Goal: Check status

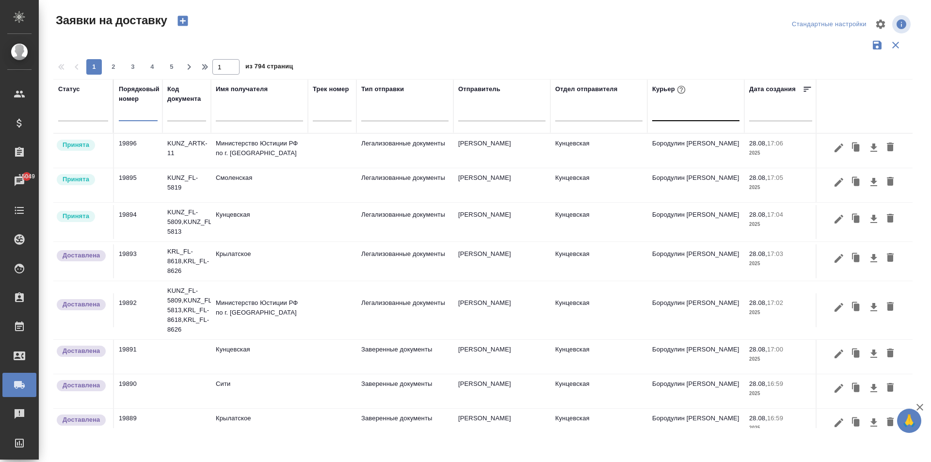
click at [671, 115] on div at bounding box center [695, 111] width 87 height 14
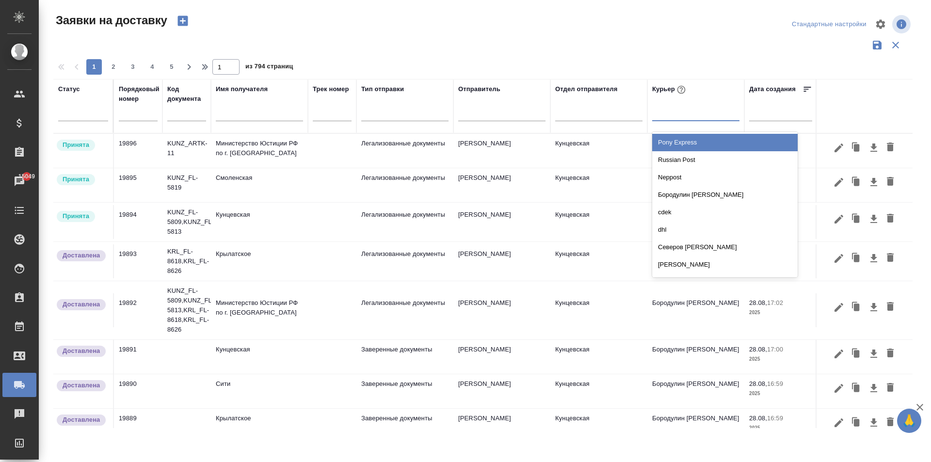
click at [232, 151] on td "Министерство Юстиции РФ по г. [GEOGRAPHIC_DATA]" at bounding box center [259, 151] width 97 height 34
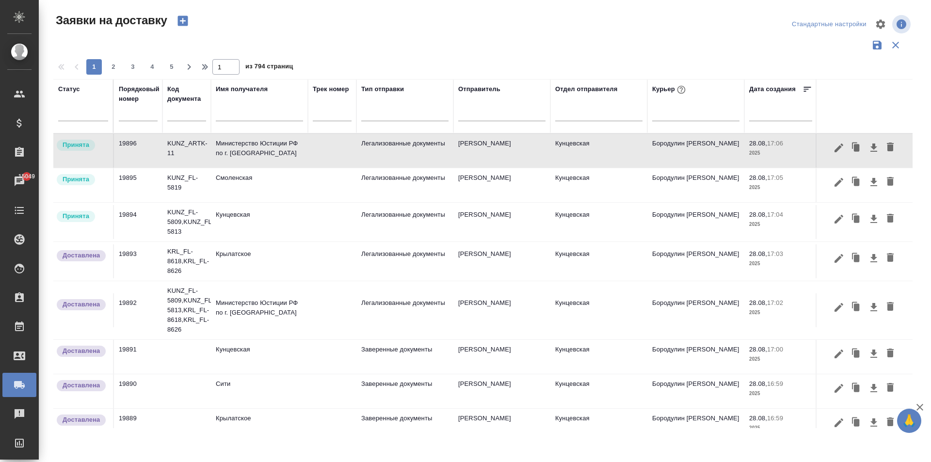
click at [131, 114] on input "text" at bounding box center [138, 114] width 39 height 14
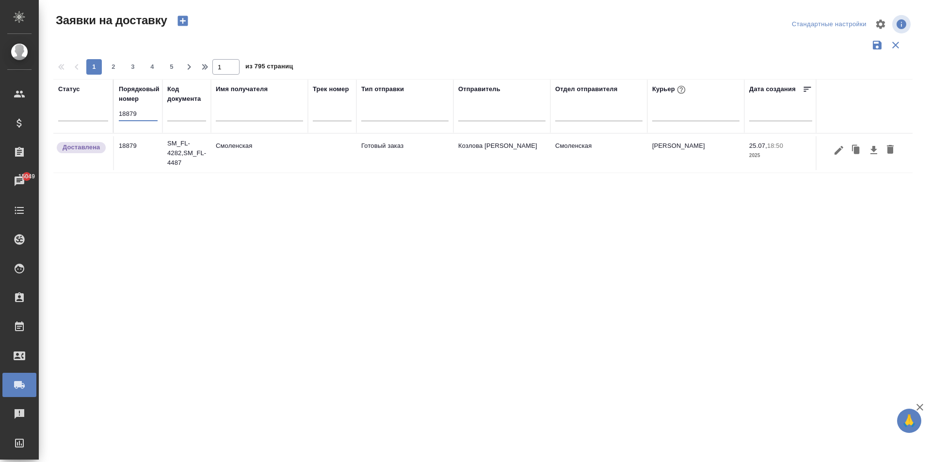
type input "18879"
click at [269, 156] on td "Смоленская" at bounding box center [259, 153] width 97 height 34
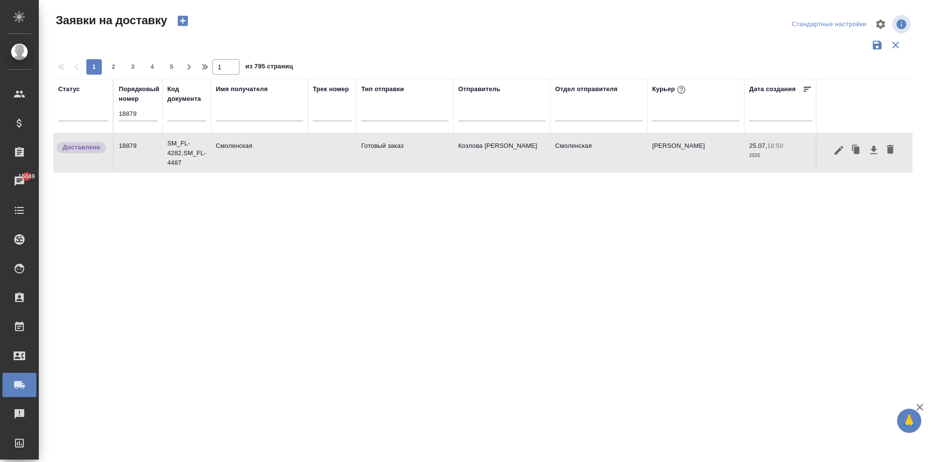
click at [269, 156] on td "Смоленская" at bounding box center [259, 153] width 97 height 34
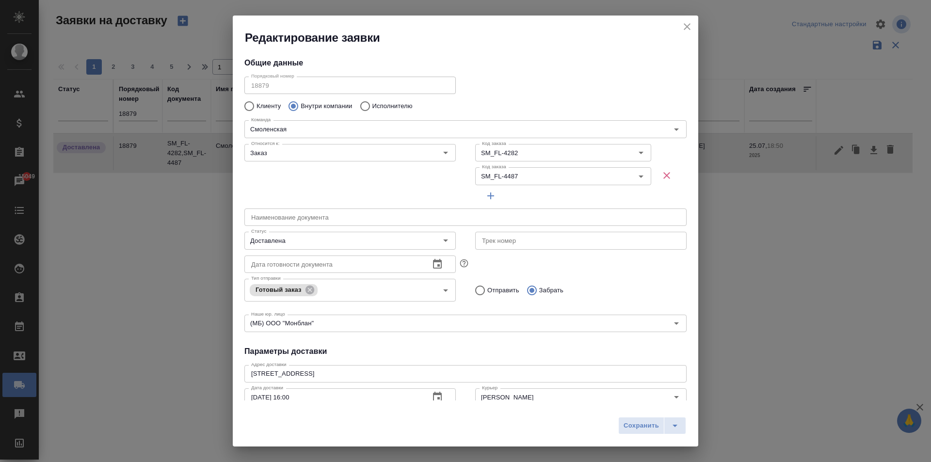
type input "Козлова [PERSON_NAME]"
click at [690, 24] on icon "close" at bounding box center [687, 26] width 7 height 7
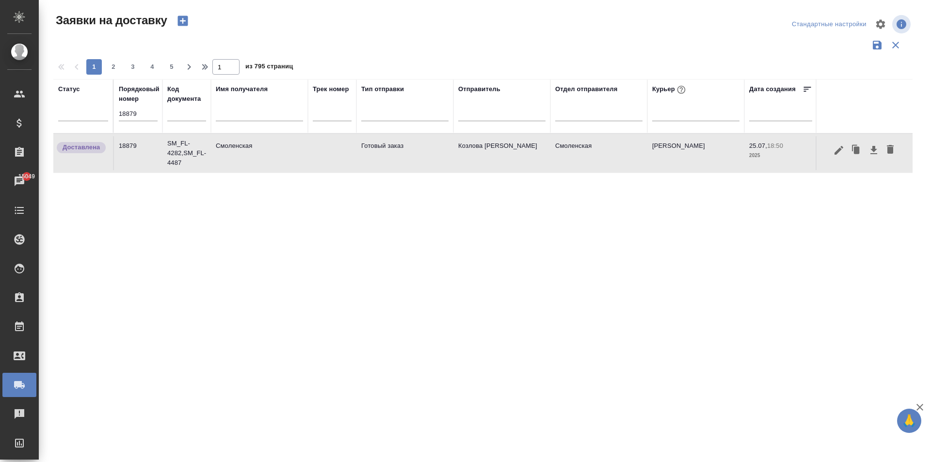
click at [126, 114] on input "18879" at bounding box center [138, 114] width 39 height 14
type input "19879"
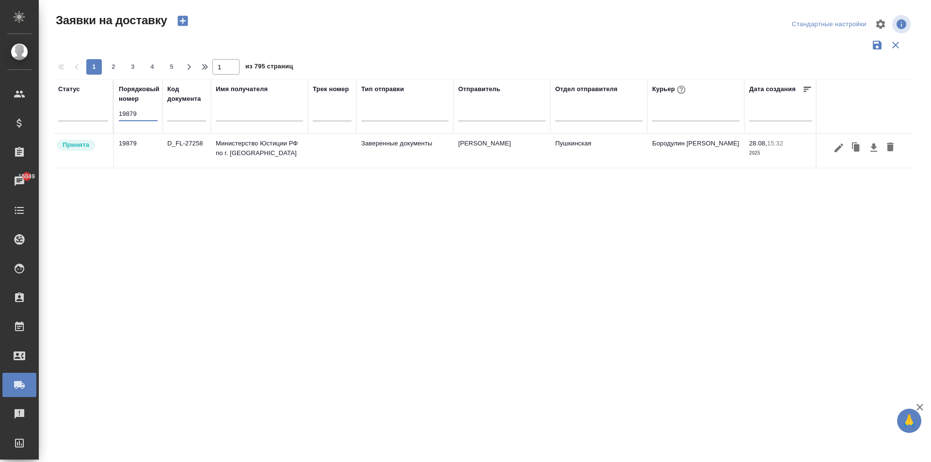
click at [306, 147] on td "Министерство Юстиции РФ по г. [GEOGRAPHIC_DATA]" at bounding box center [259, 151] width 97 height 34
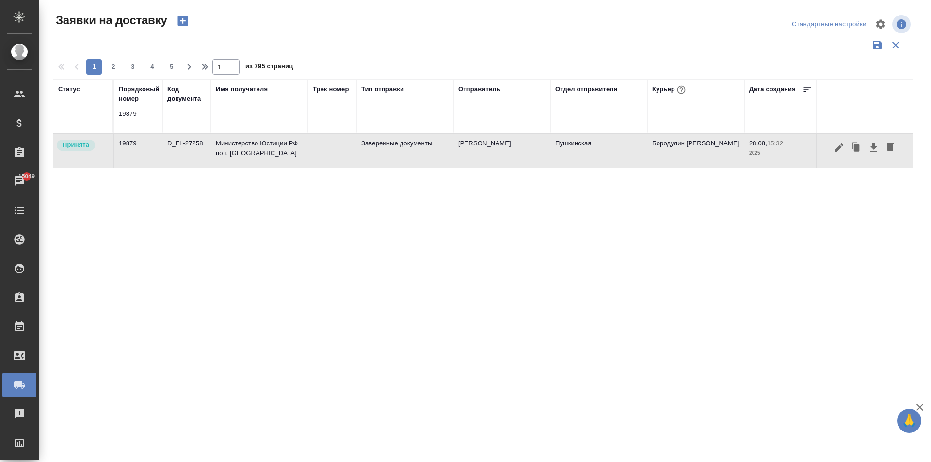
click at [306, 147] on td "Министерство Юстиции РФ по г. [GEOGRAPHIC_DATA]" at bounding box center [259, 151] width 97 height 34
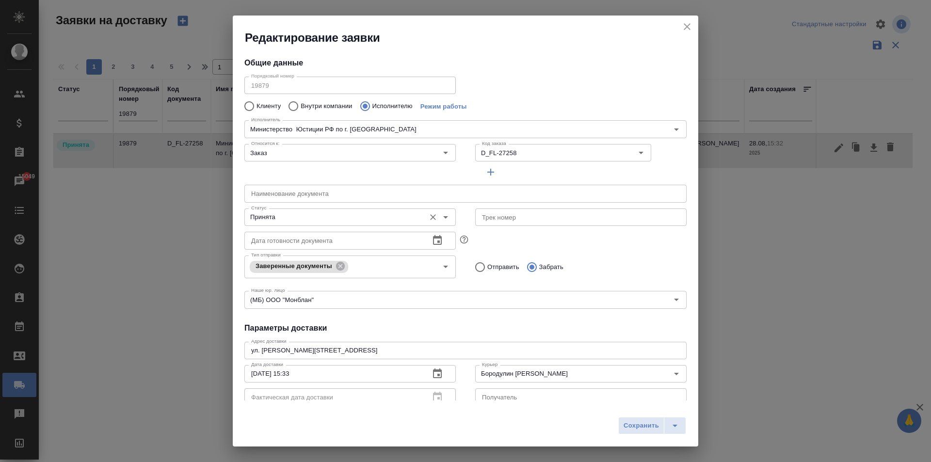
click at [283, 220] on input "Принята" at bounding box center [333, 217] width 173 height 12
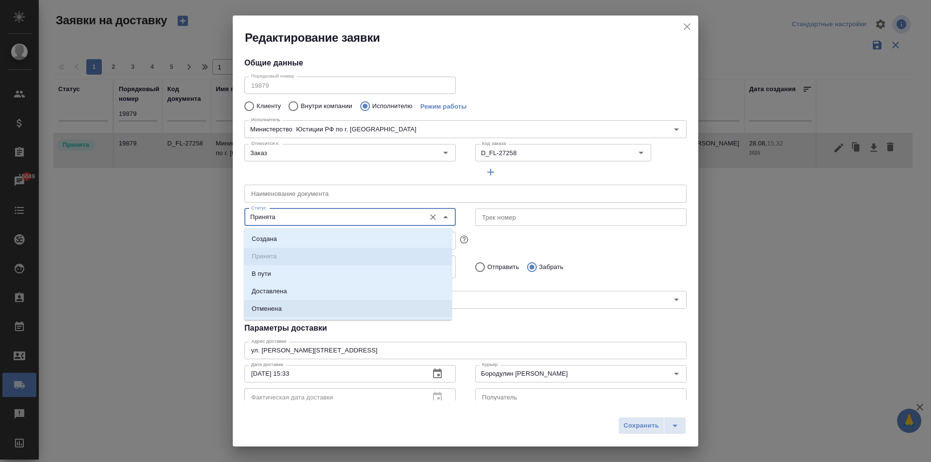
click at [296, 298] on li "Доставлена" at bounding box center [348, 291] width 208 height 17
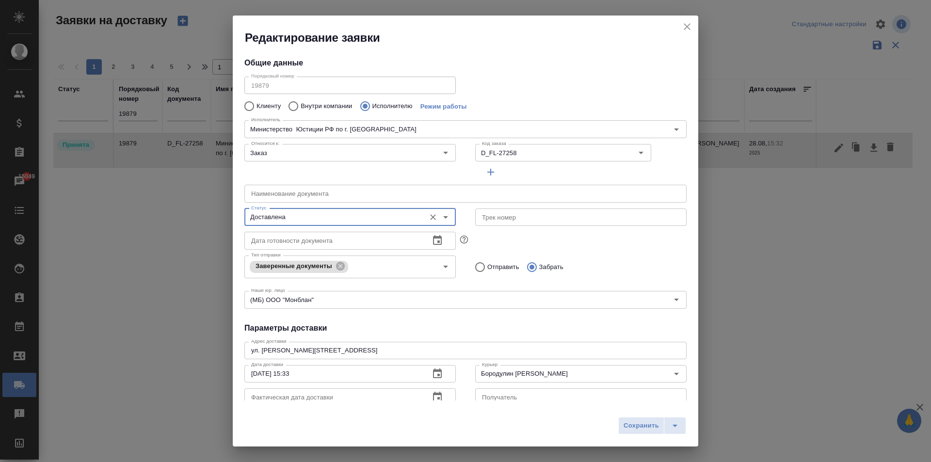
type input "Доставлена"
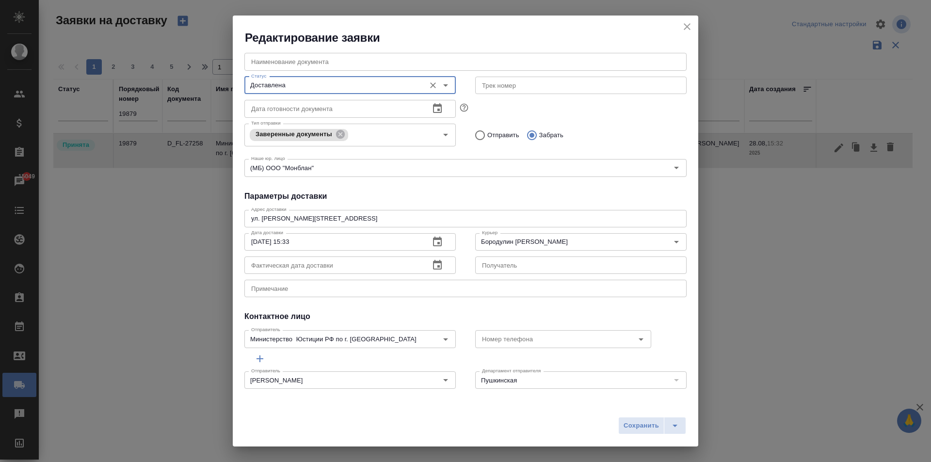
click at [435, 266] on icon "button" at bounding box center [437, 265] width 9 height 10
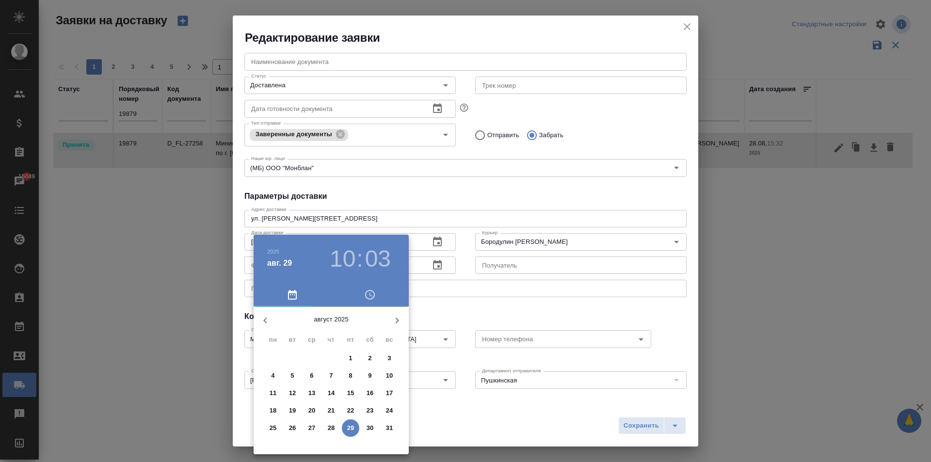
click at [351, 428] on p "29" at bounding box center [350, 428] width 7 height 10
type input "[DATE] 10:03"
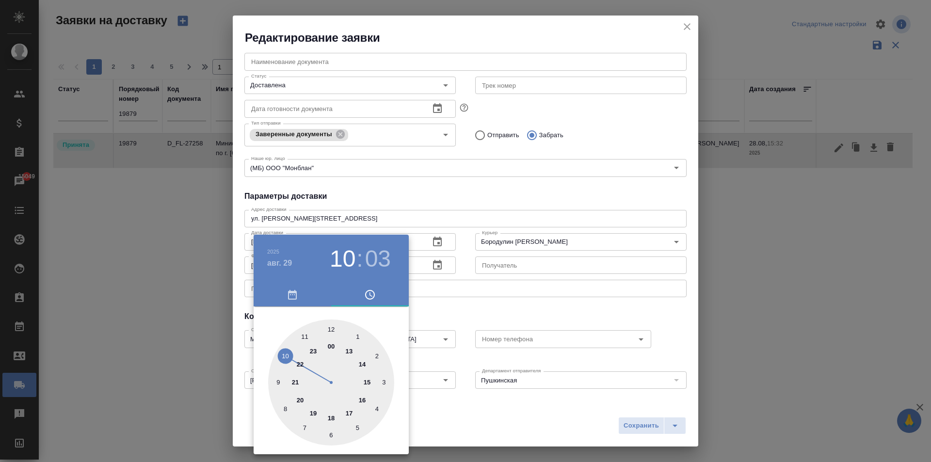
click at [272, 225] on div at bounding box center [465, 231] width 931 height 462
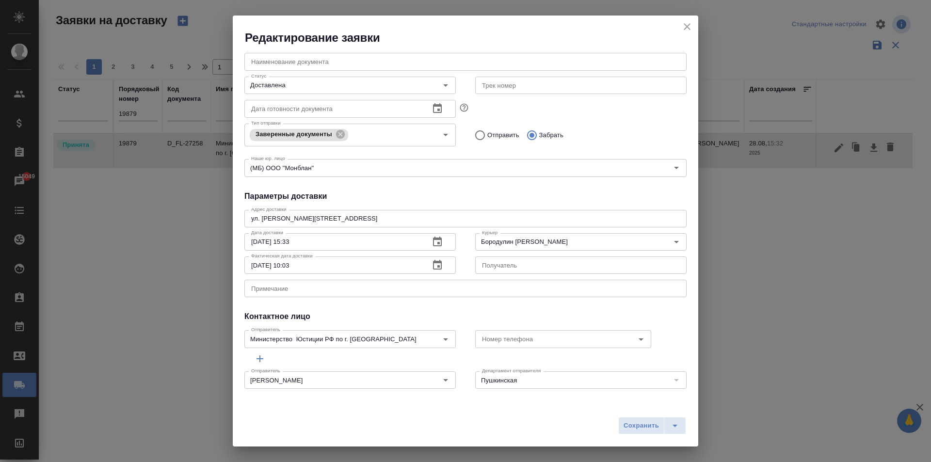
click at [278, 236] on input "[DATE] 15:33" at bounding box center [333, 241] width 178 height 17
click at [641, 430] on span "Сохранить" at bounding box center [641, 426] width 35 height 11
type input "Принята"
